Goal: Task Accomplishment & Management: Manage account settings

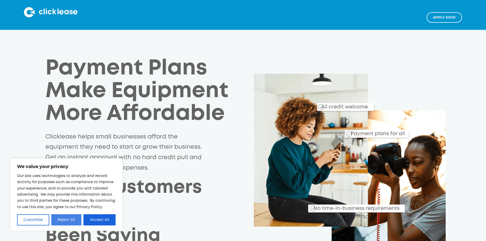
click at [60, 219] on button "Reject All" at bounding box center [66, 219] width 30 height 11
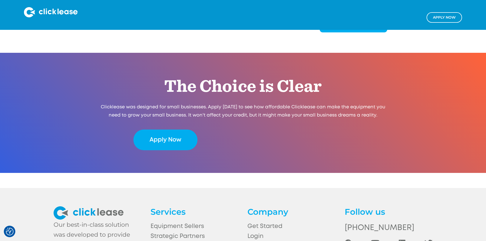
scroll to position [1017, 0]
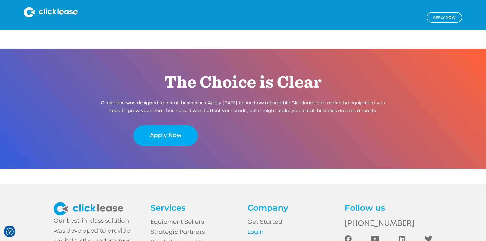
click at [252, 227] on link "Login" at bounding box center [291, 232] width 88 height 10
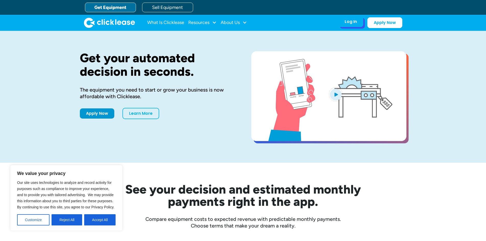
click at [350, 22] on div "Log In" at bounding box center [351, 21] width 12 height 5
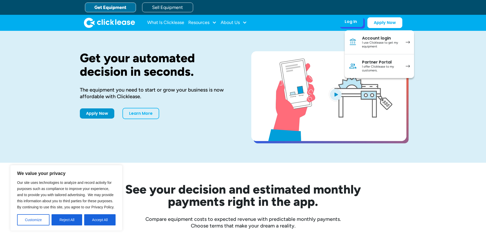
click at [366, 67] on div "I offer Clicklease to my customers." at bounding box center [381, 69] width 39 height 8
